Goal: Contribute content: Contribute content

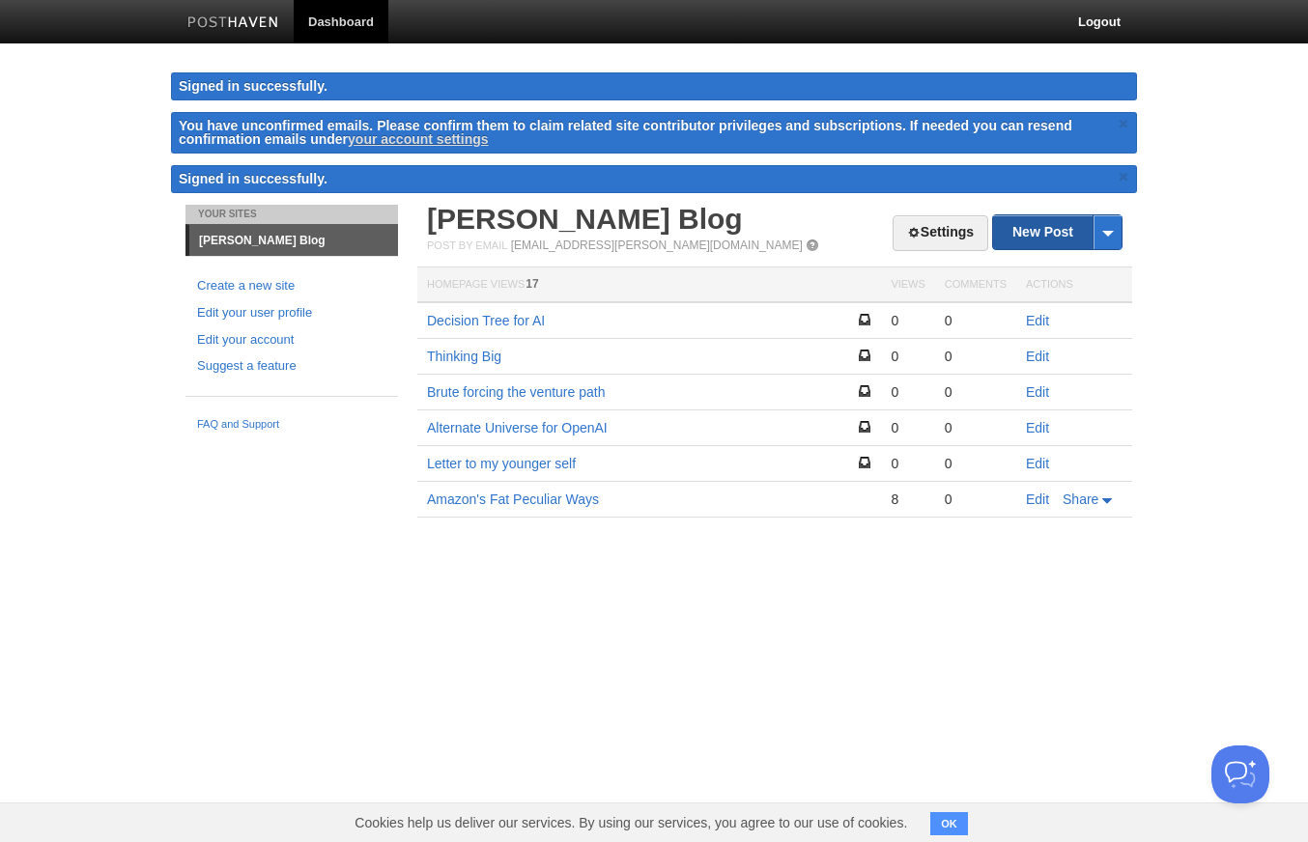
click at [1045, 237] on link "New Post" at bounding box center [1057, 232] width 128 height 34
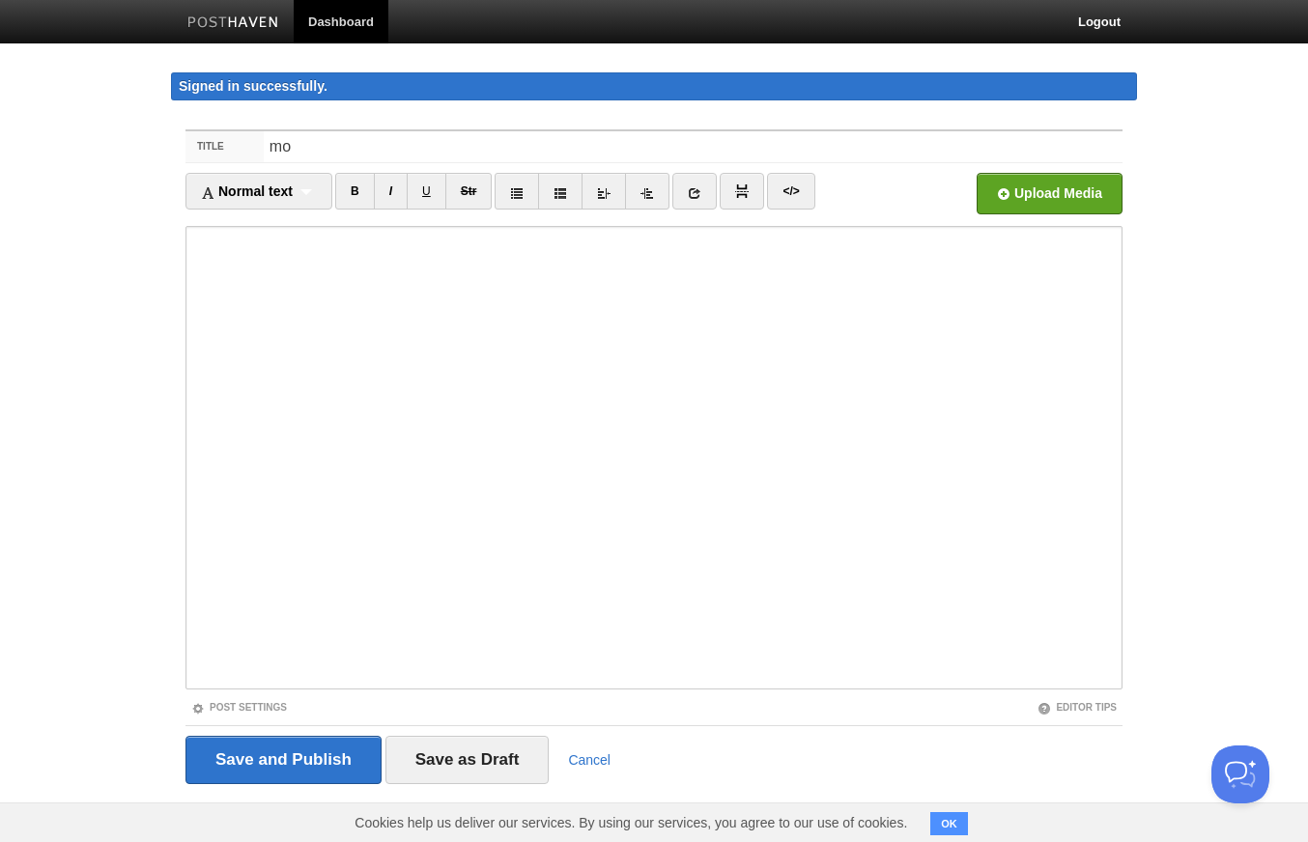
type input "m"
type input "on [PERSON_NAME]"
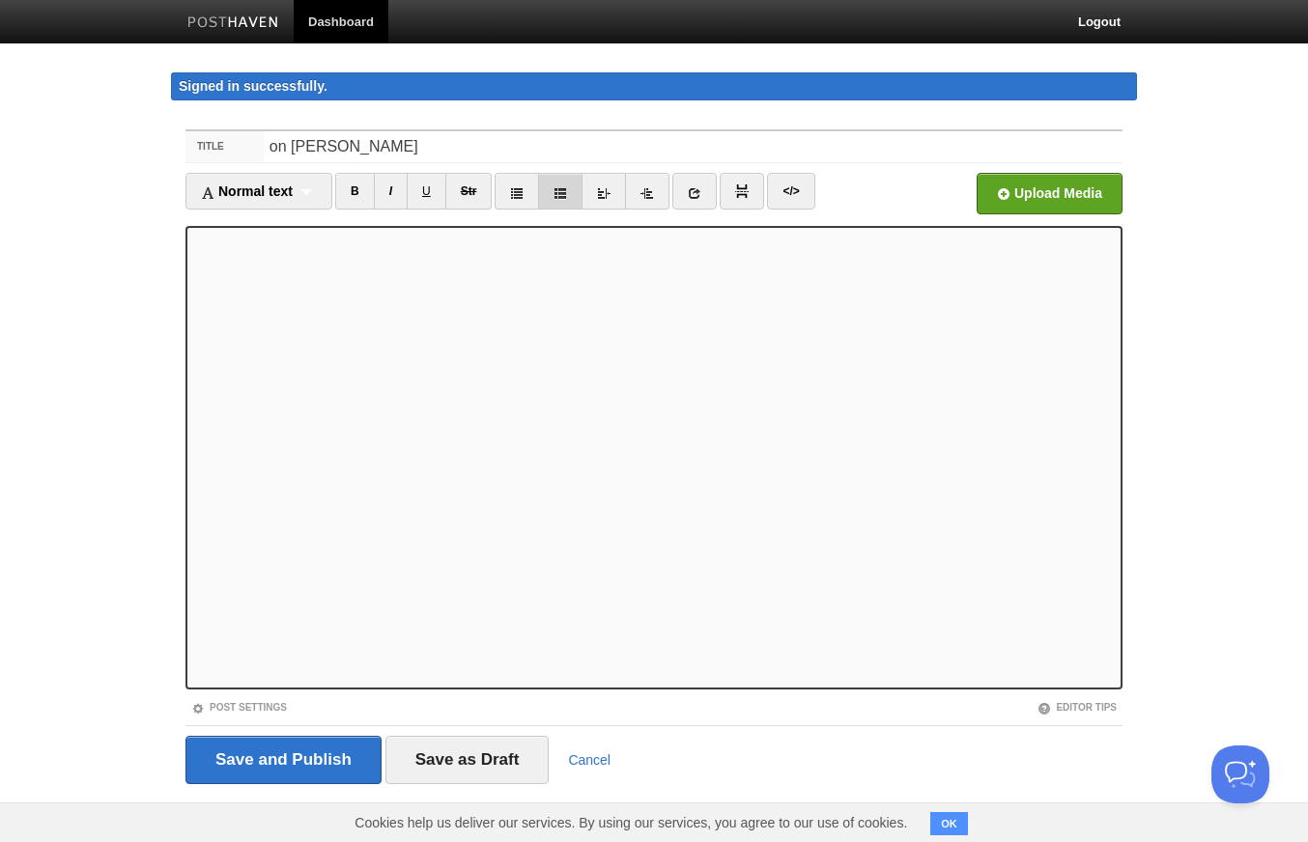
scroll to position [1, 0]
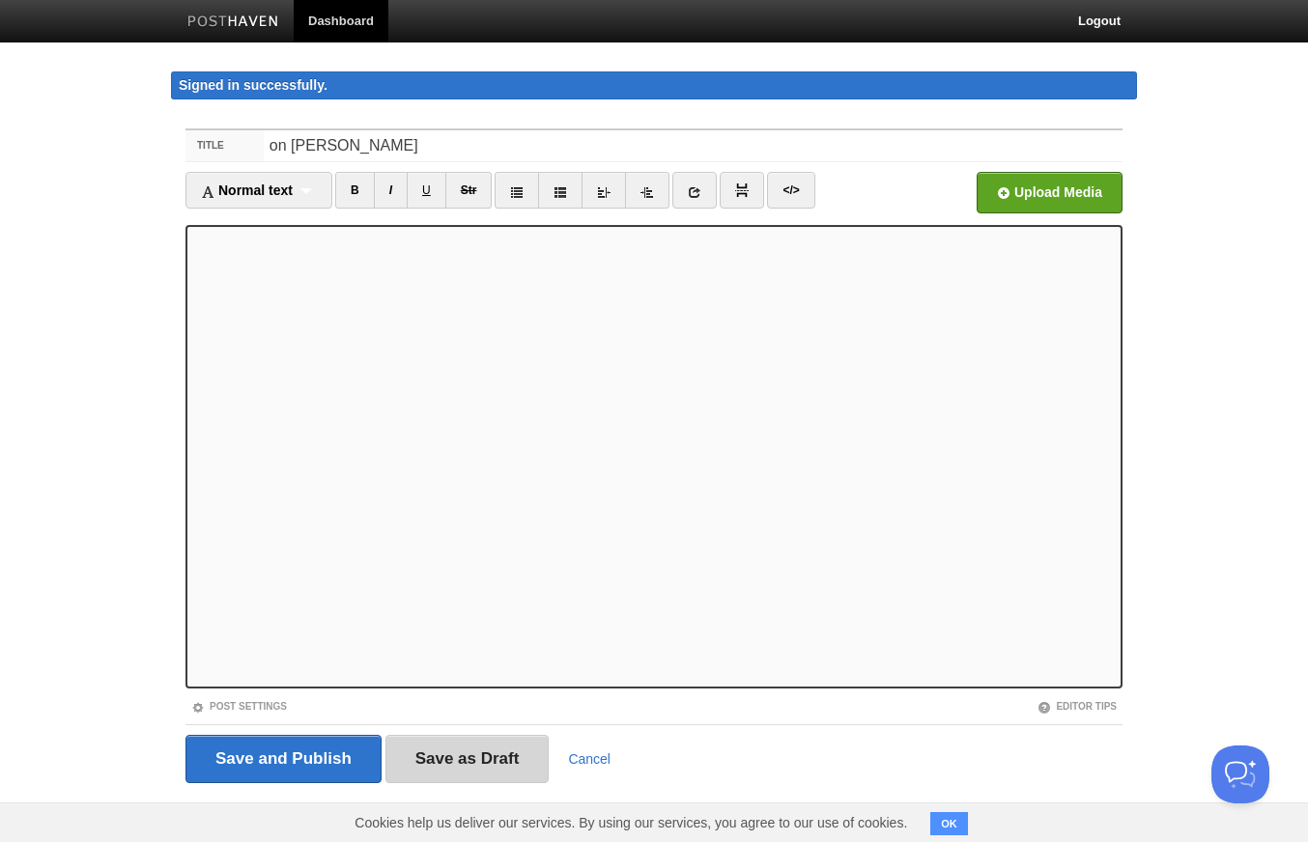
click at [430, 771] on input "Save as Draft" at bounding box center [467, 759] width 164 height 48
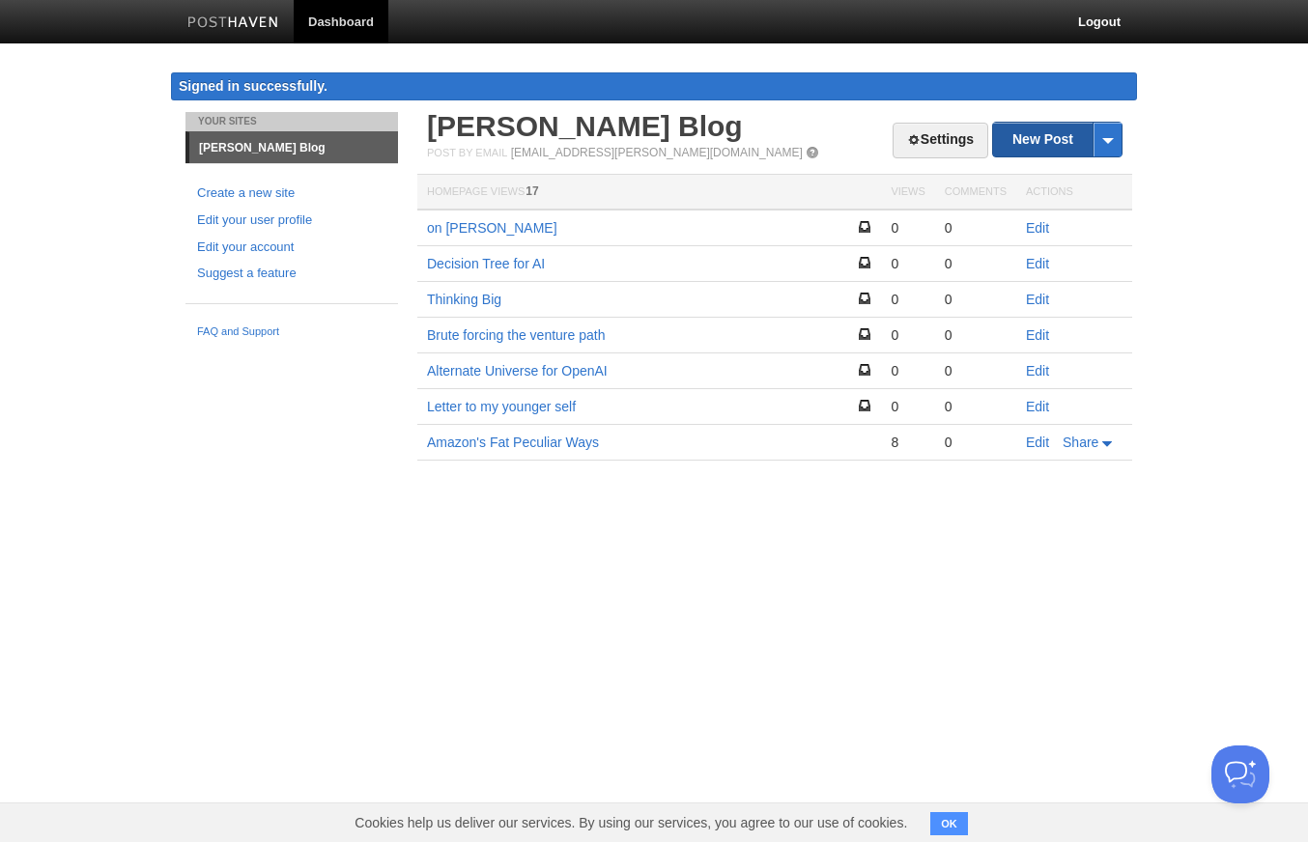
click at [1062, 140] on link "New Post" at bounding box center [1057, 140] width 128 height 34
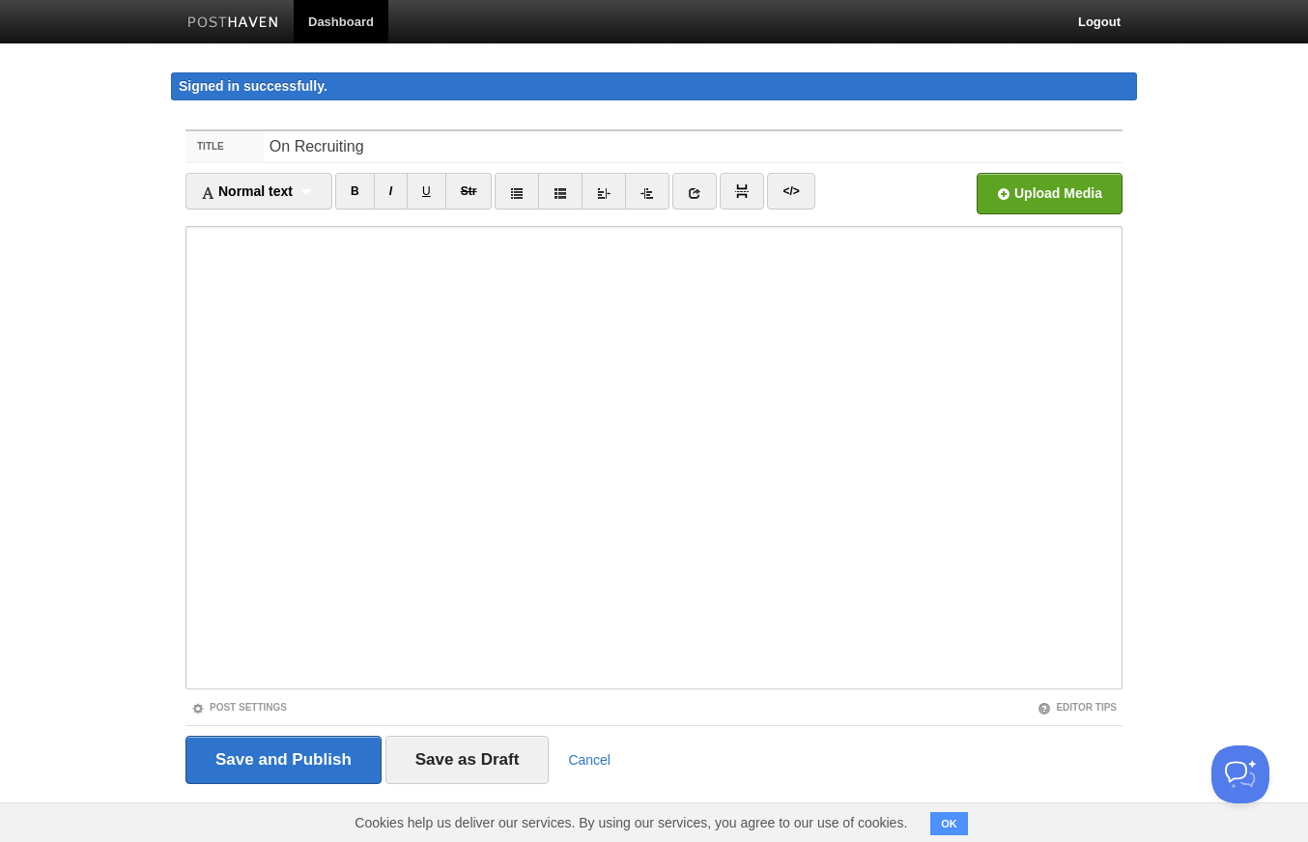
type input "On Recruiting"
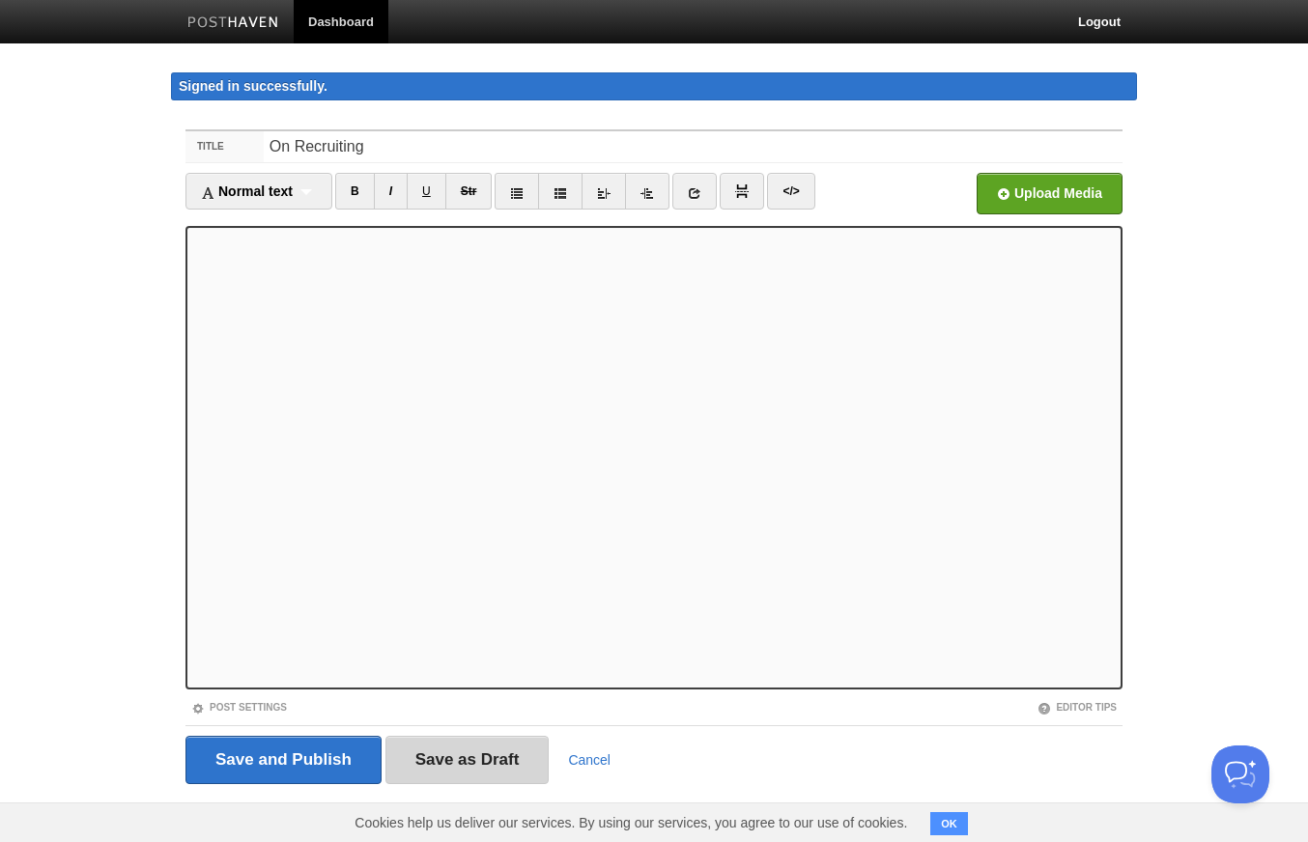
click at [404, 759] on input "Save as Draft" at bounding box center [467, 760] width 164 height 48
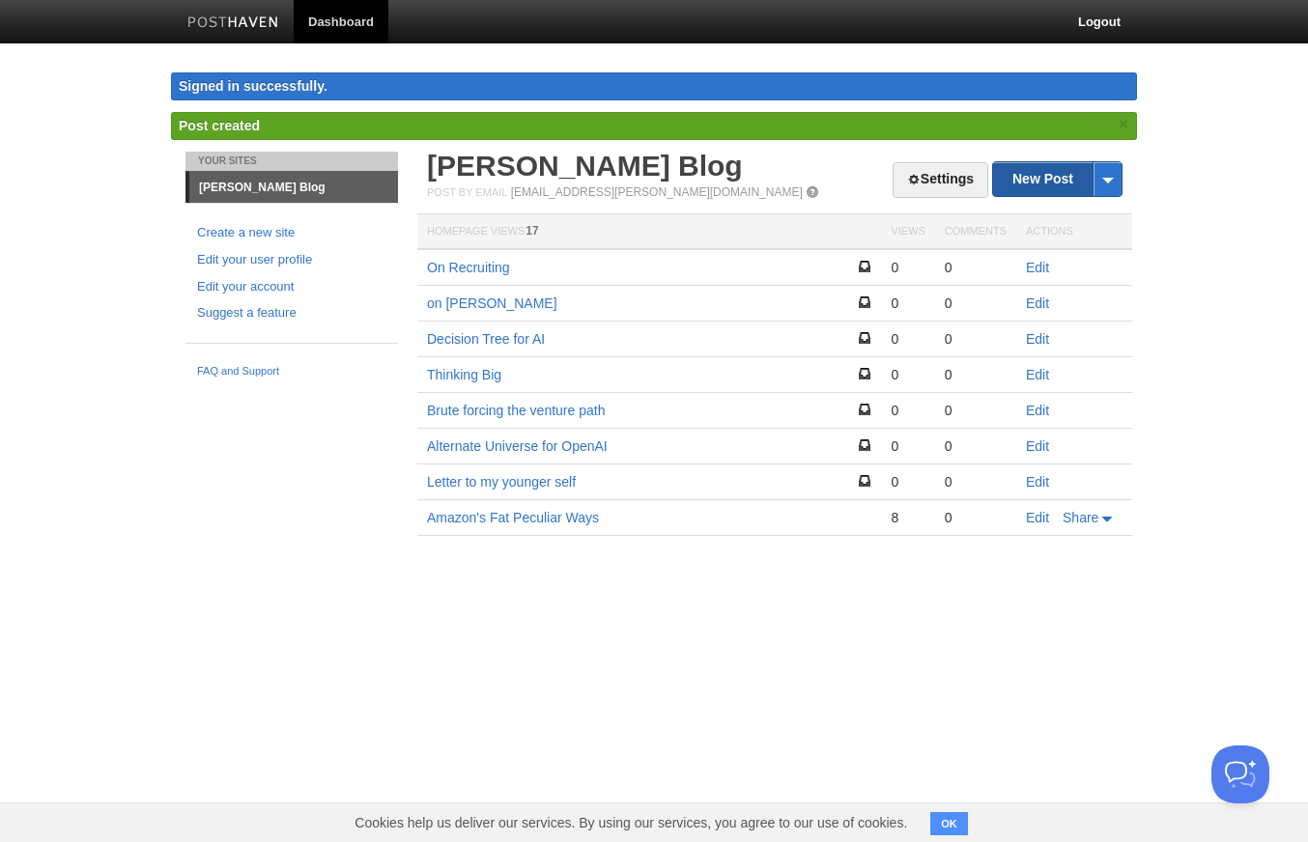
click at [1027, 173] on link "New Post" at bounding box center [1057, 179] width 128 height 34
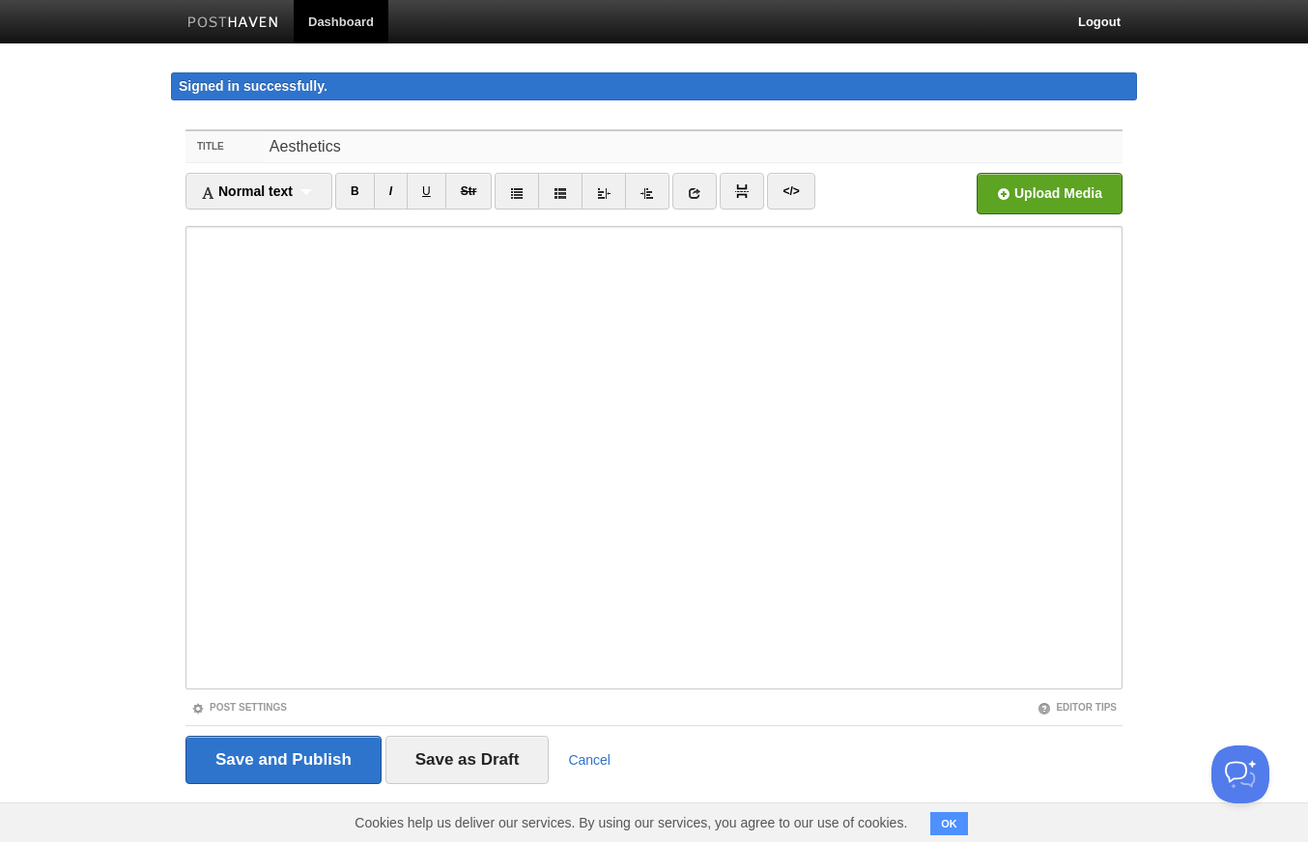
type input "Aesthetics"
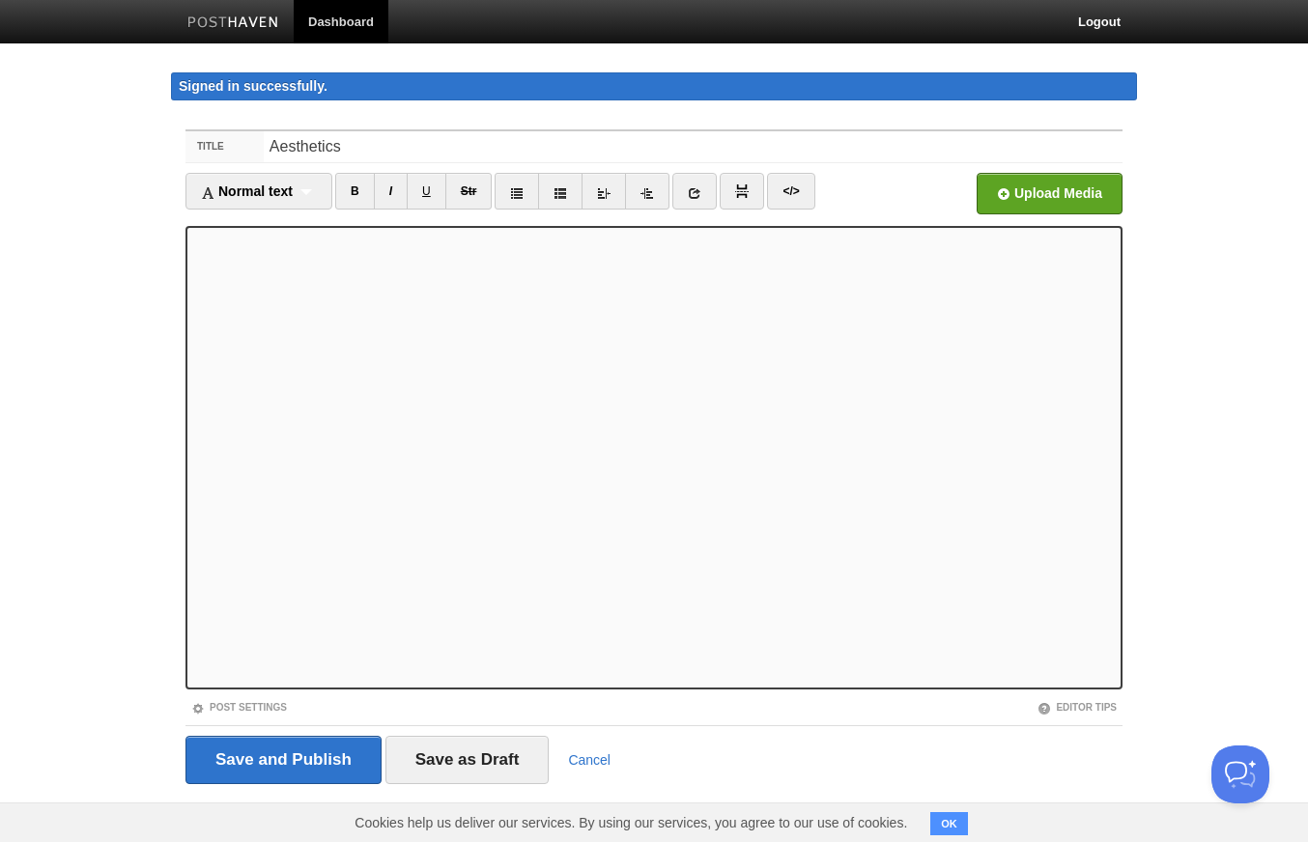
scroll to position [11, 0]
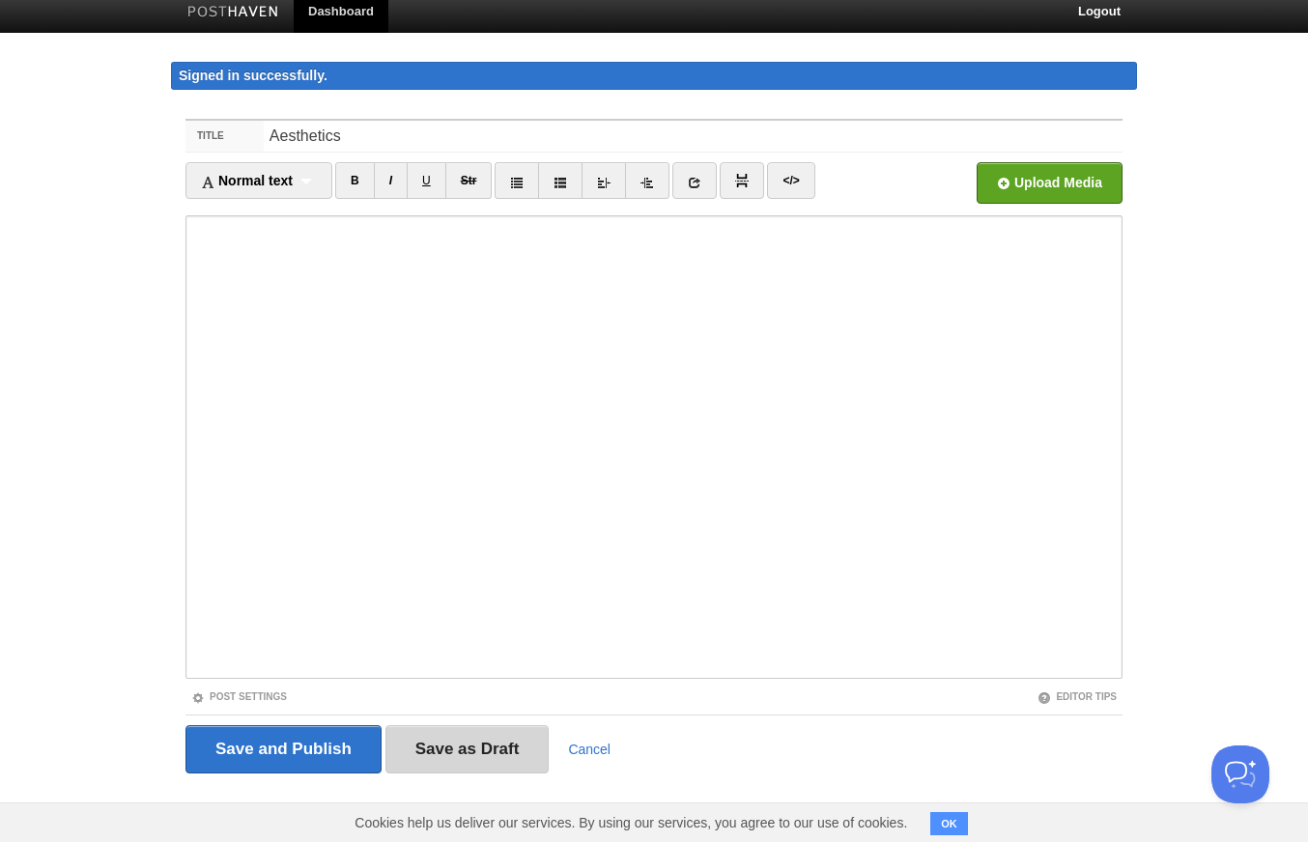
click at [484, 736] on input "Save as Draft" at bounding box center [467, 750] width 164 height 48
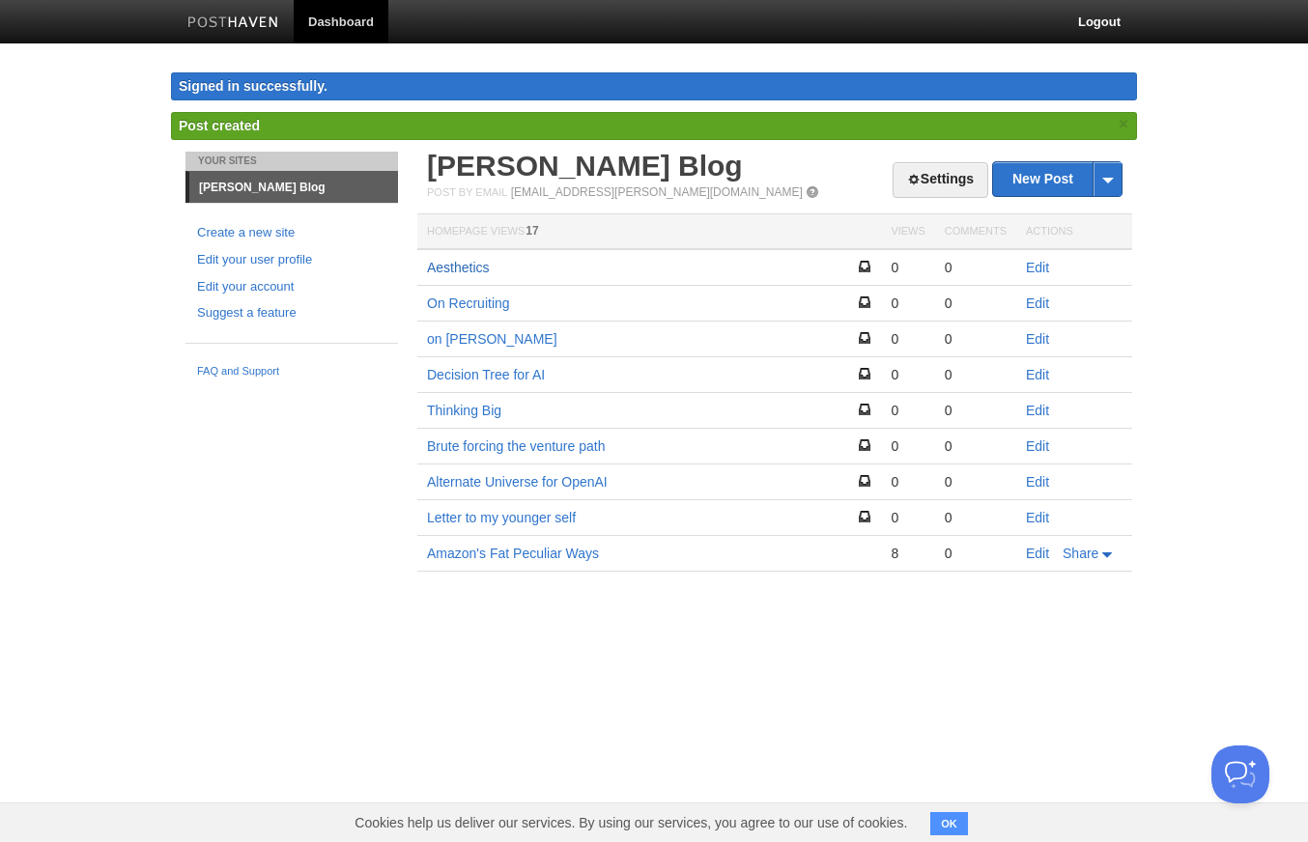
click at [473, 263] on link "Aesthetics" at bounding box center [458, 267] width 63 height 15
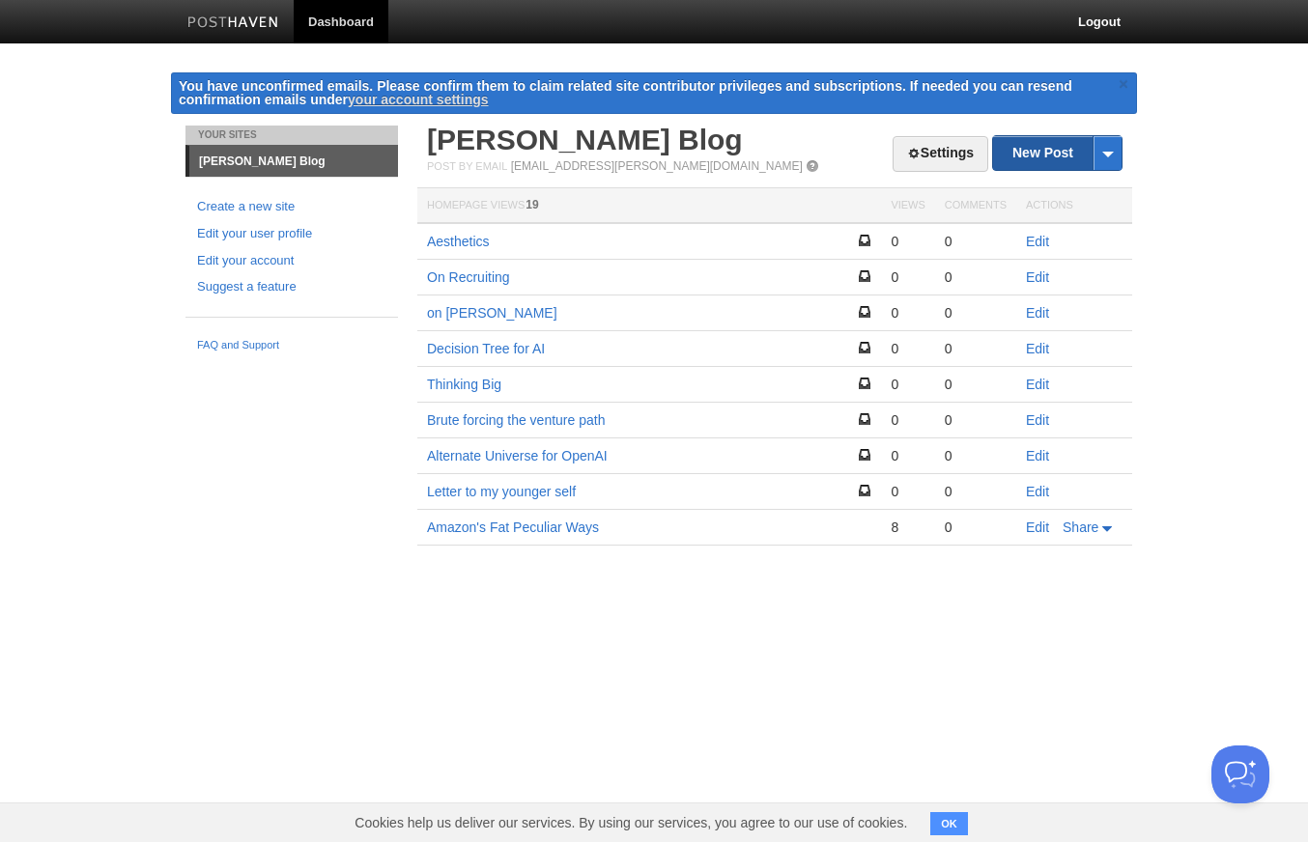
click at [1064, 158] on link "New Post" at bounding box center [1057, 153] width 128 height 34
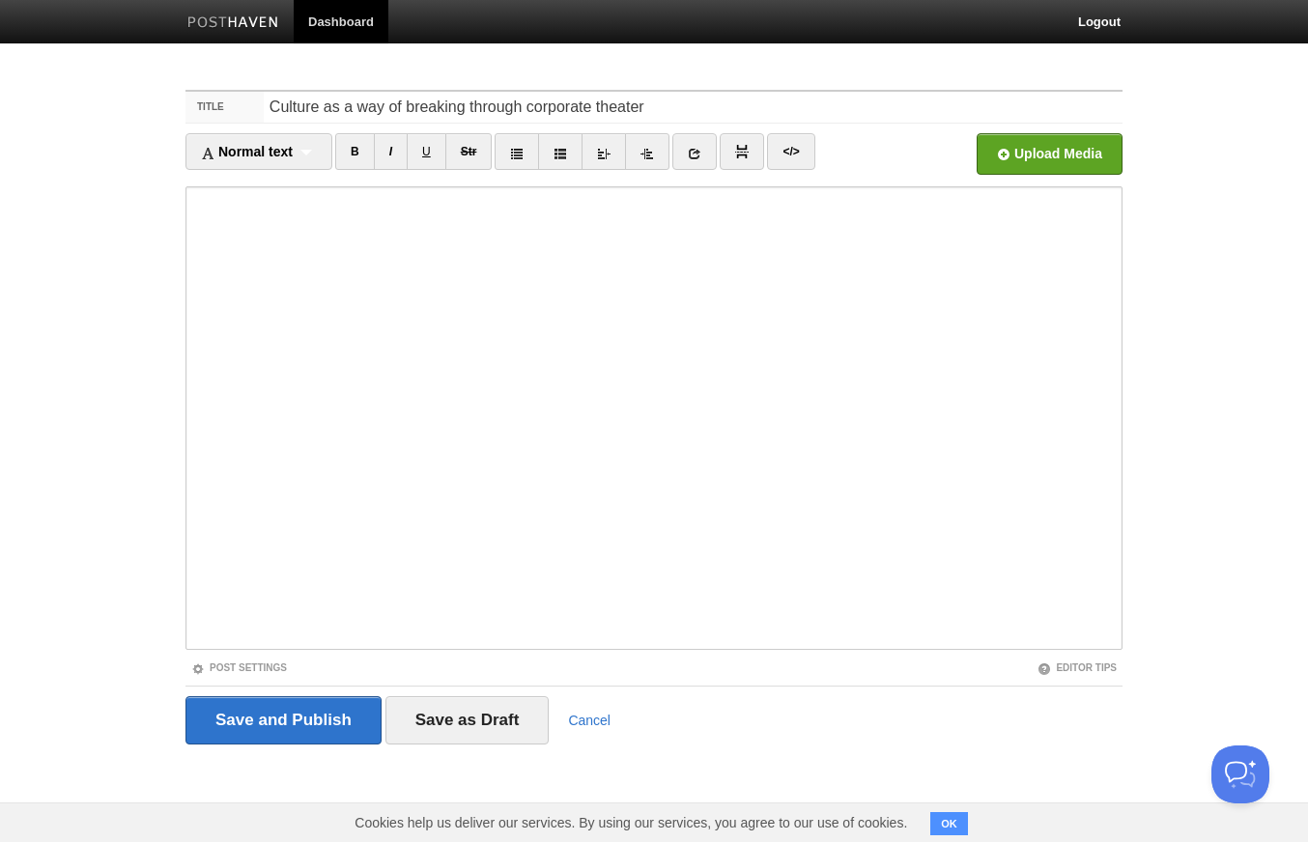
type input "Culture as a way of breaking through corporate theater"
click at [464, 716] on input "Save as Draft" at bounding box center [467, 721] width 164 height 48
